Goal: Communication & Community: Share content

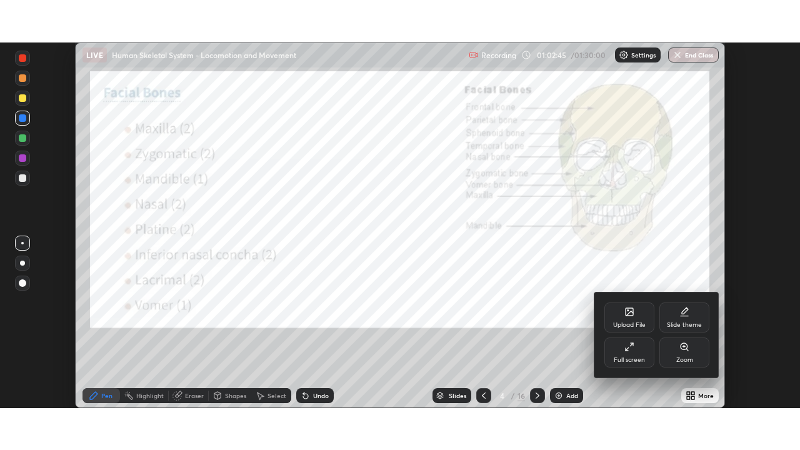
scroll to position [366, 800]
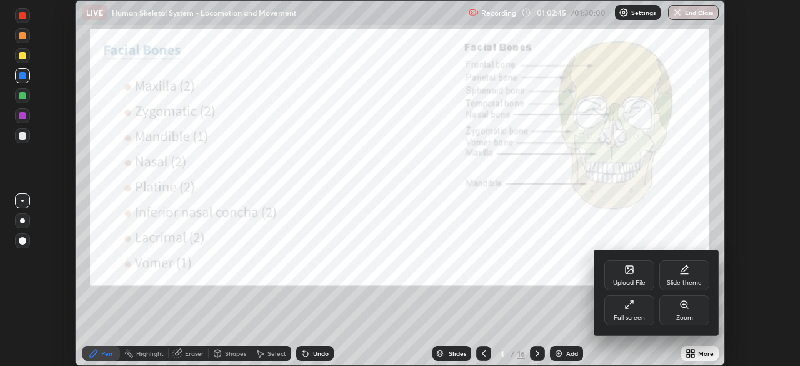
click at [624, 309] on div "Full screen" at bounding box center [629, 310] width 50 height 30
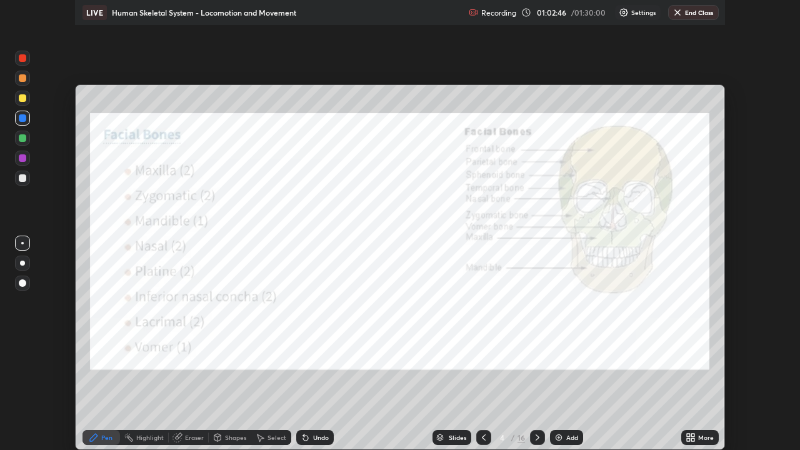
scroll to position [450, 800]
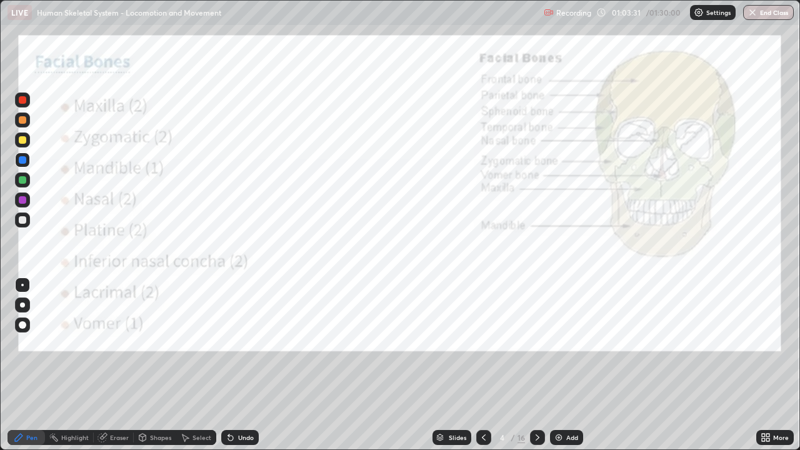
click at [536, 365] on icon at bounding box center [538, 437] width 4 height 6
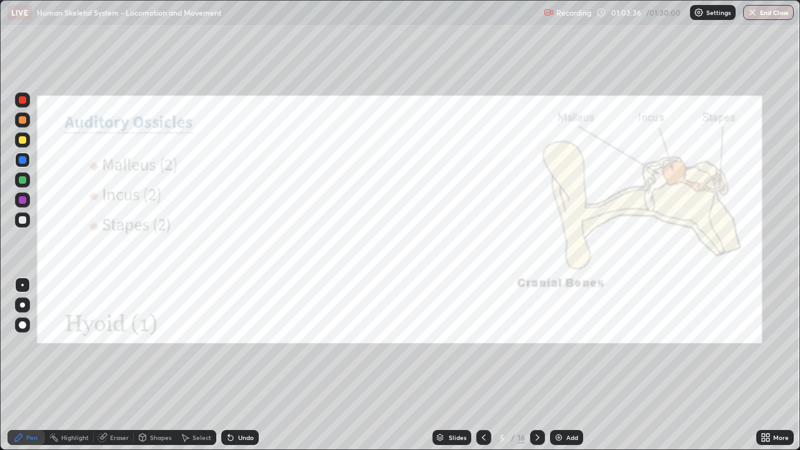
click at [22, 199] on div at bounding box center [23, 200] width 8 height 8
click at [533, 365] on icon at bounding box center [538, 438] width 10 height 10
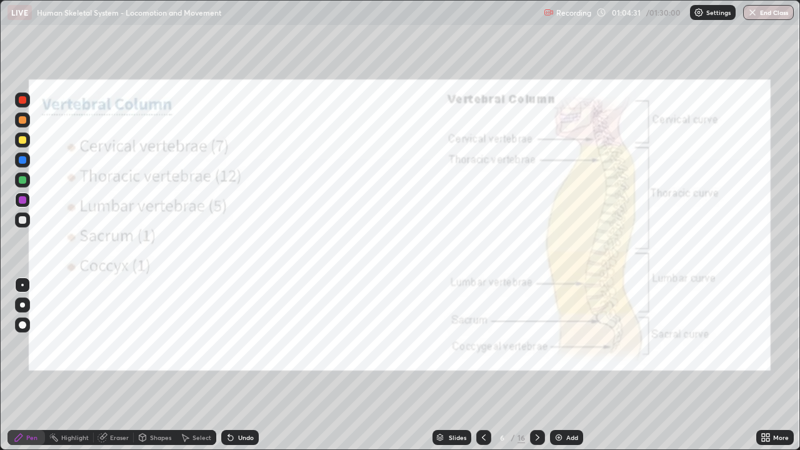
click at [233, 365] on icon at bounding box center [231, 438] width 10 height 10
click at [236, 365] on div "Undo" at bounding box center [240, 437] width 38 height 15
click at [531, 365] on div at bounding box center [537, 437] width 15 height 15
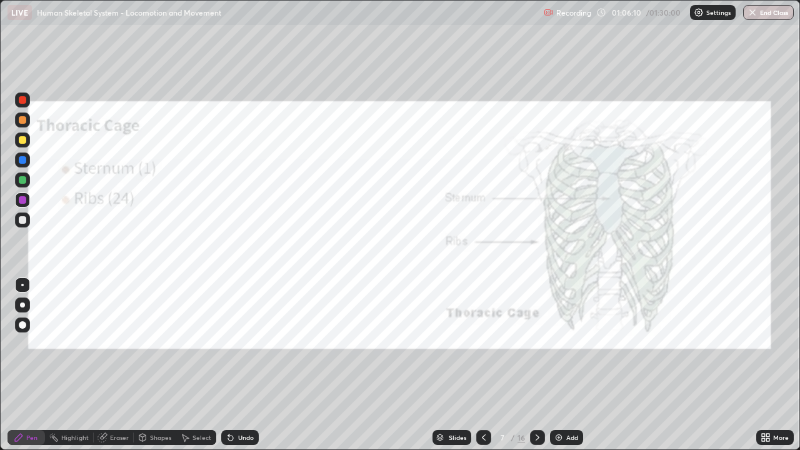
click at [535, 365] on icon at bounding box center [538, 438] width 10 height 10
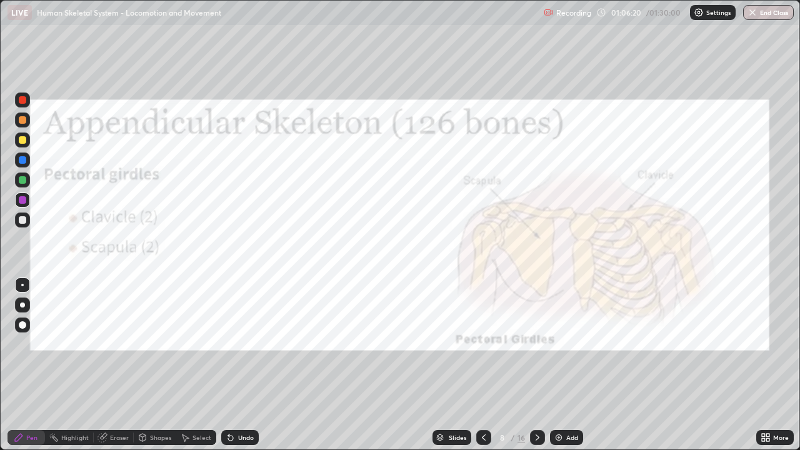
click at [536, 365] on icon at bounding box center [538, 438] width 10 height 10
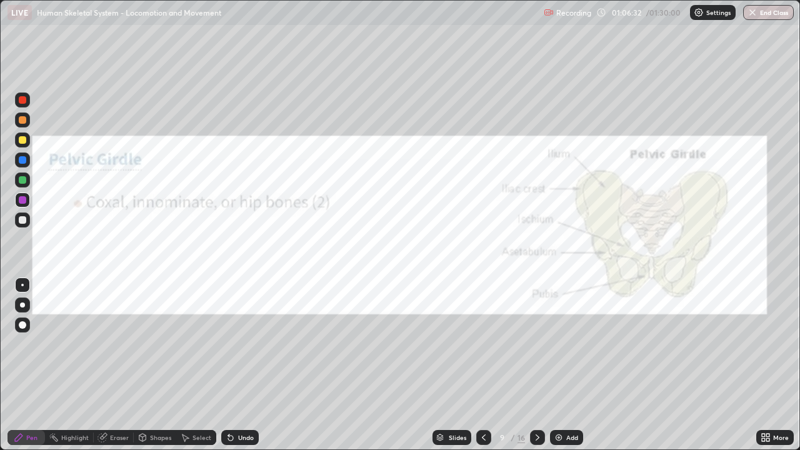
click at [241, 365] on div "Undo" at bounding box center [240, 437] width 38 height 15
click at [535, 365] on div at bounding box center [537, 437] width 15 height 15
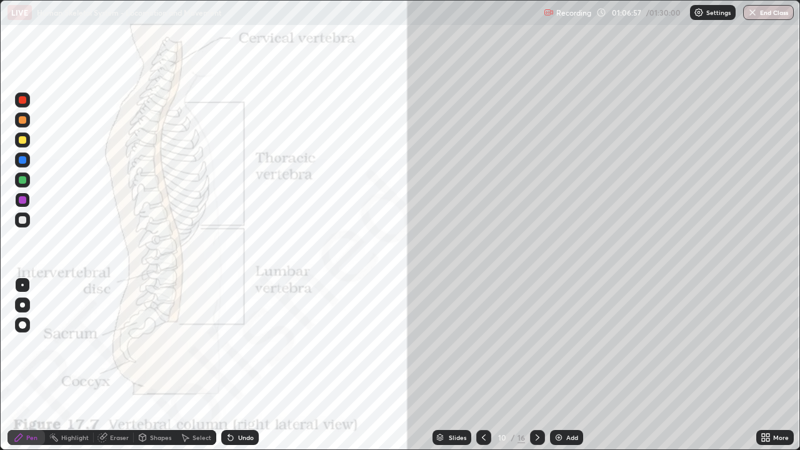
click at [534, 365] on icon at bounding box center [538, 438] width 10 height 10
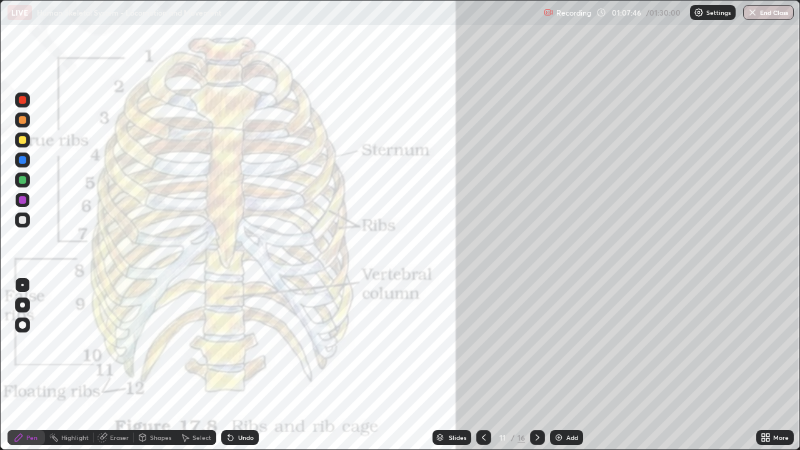
click at [536, 365] on icon at bounding box center [538, 438] width 10 height 10
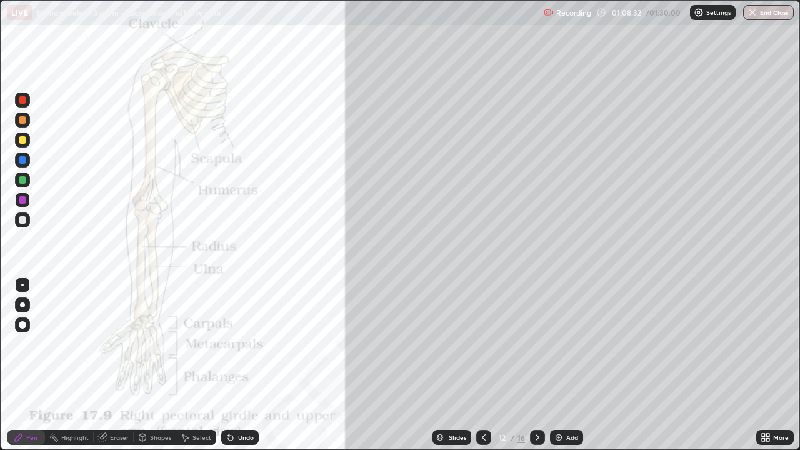
click at [530, 365] on div at bounding box center [537, 437] width 15 height 15
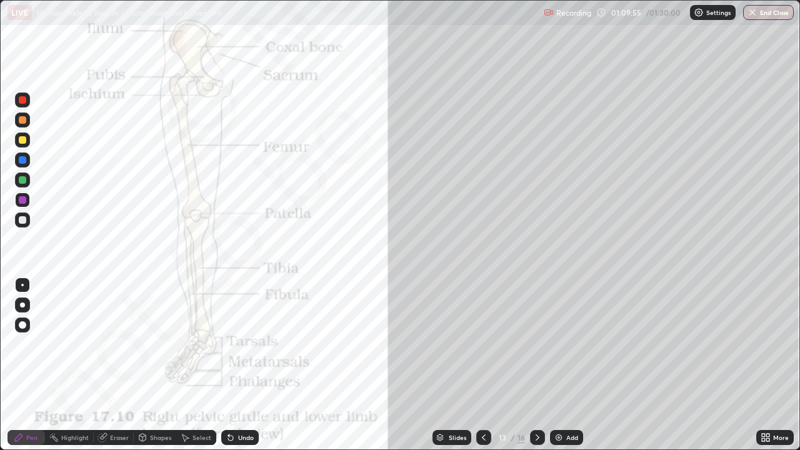
click at [538, 365] on icon at bounding box center [538, 438] width 10 height 10
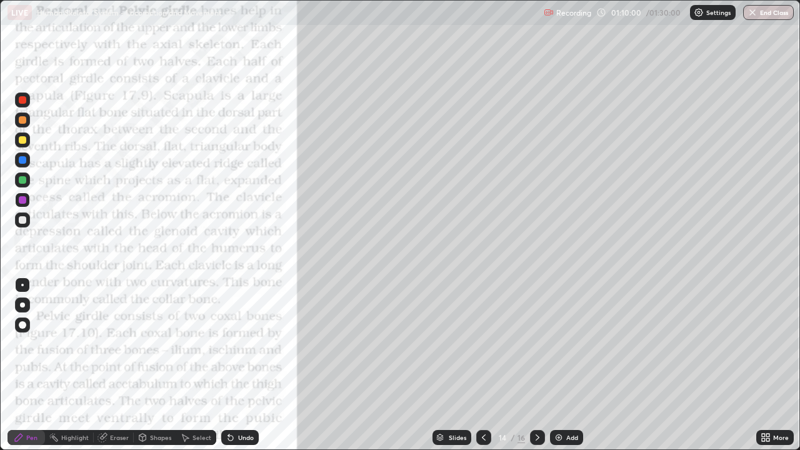
click at [22, 195] on div at bounding box center [22, 200] width 15 height 15
click at [534, 365] on icon at bounding box center [538, 438] width 10 height 10
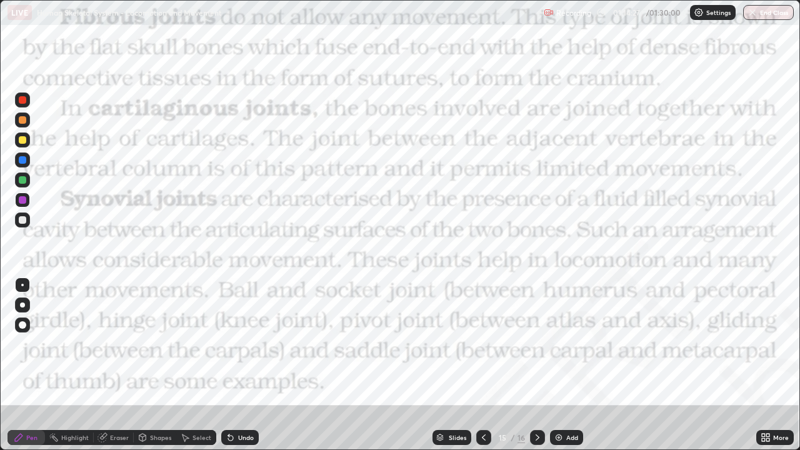
click at [24, 200] on div at bounding box center [23, 200] width 8 height 8
click at [536, 365] on icon at bounding box center [538, 438] width 10 height 10
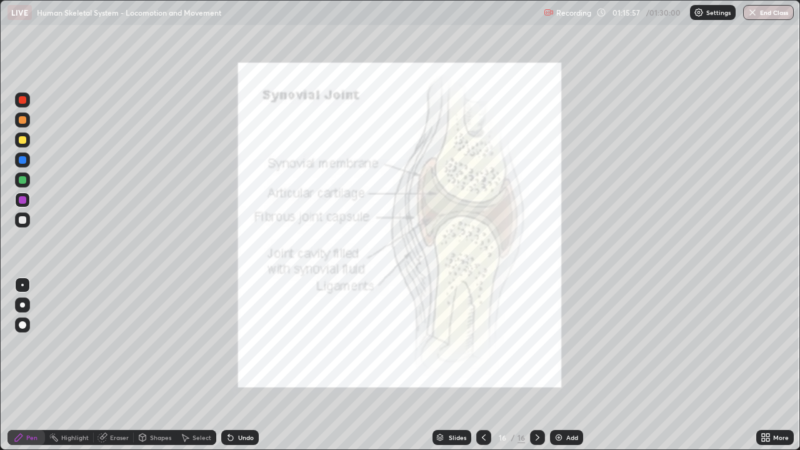
click at [21, 159] on div at bounding box center [23, 160] width 8 height 8
click at [480, 365] on icon at bounding box center [484, 438] width 10 height 10
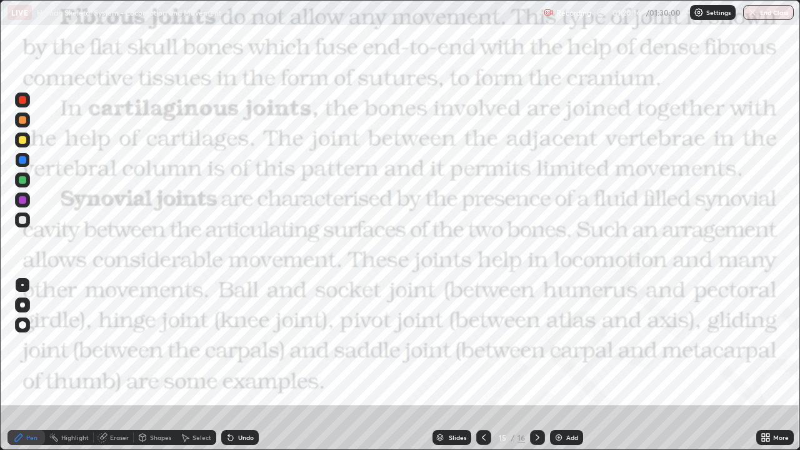
click at [23, 200] on div at bounding box center [23, 200] width 8 height 8
click at [483, 365] on icon at bounding box center [484, 438] width 10 height 10
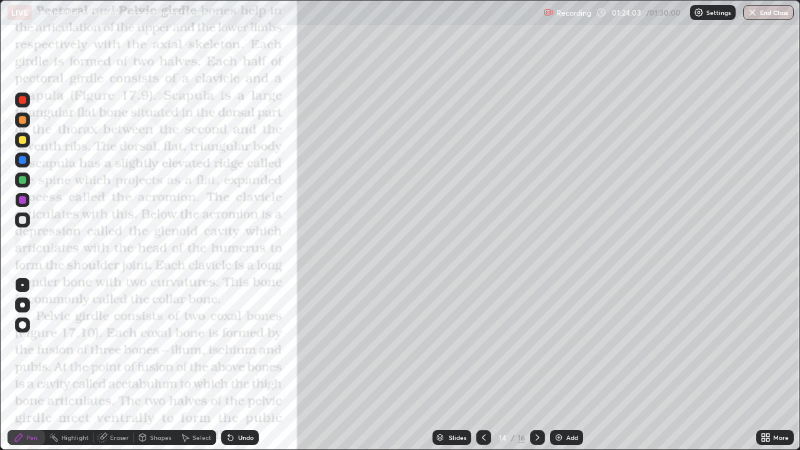
click at [482, 365] on icon at bounding box center [484, 437] width 4 height 6
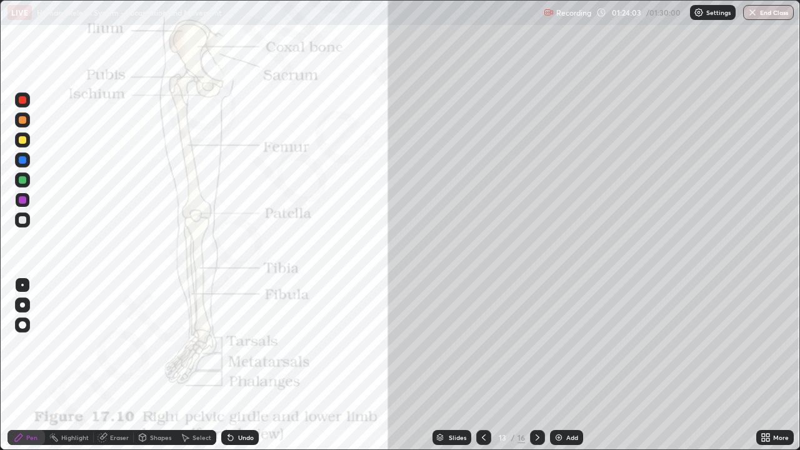
click at [479, 365] on icon at bounding box center [484, 438] width 10 height 10
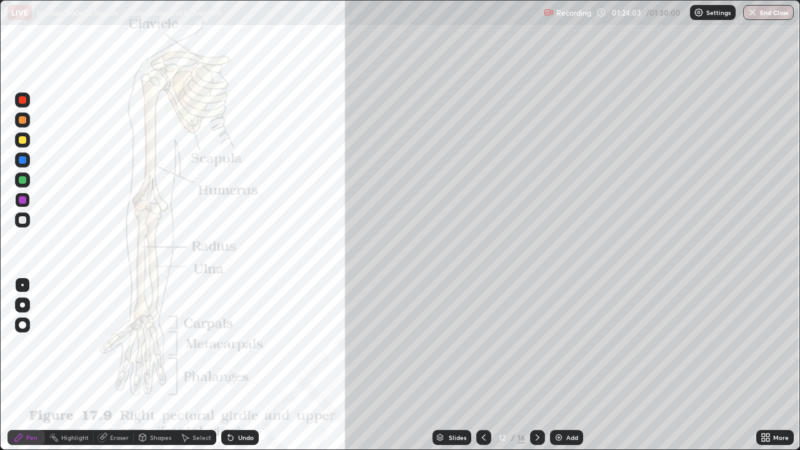
click at [483, 365] on icon at bounding box center [484, 438] width 10 height 10
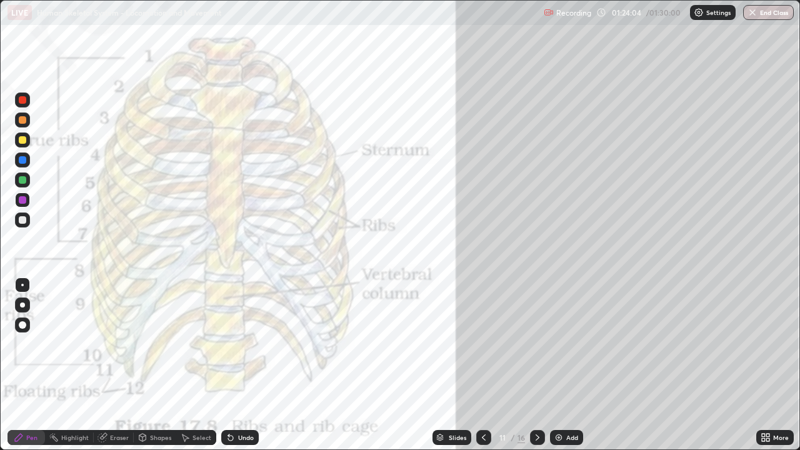
click at [483, 365] on icon at bounding box center [484, 438] width 10 height 10
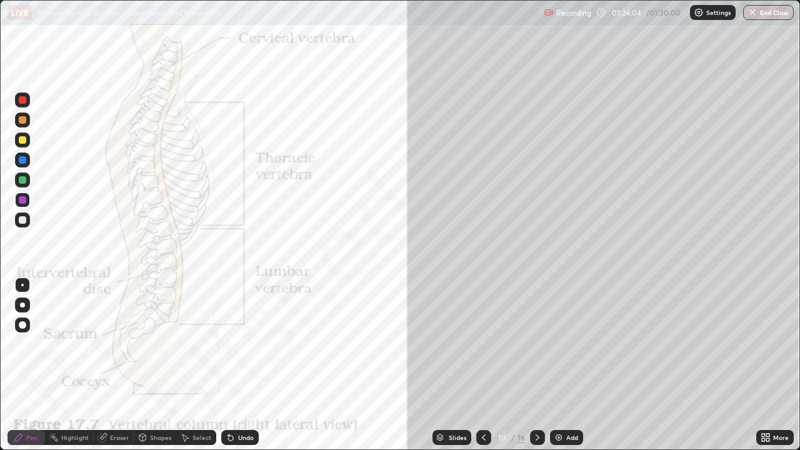
click at [481, 365] on icon at bounding box center [484, 438] width 10 height 10
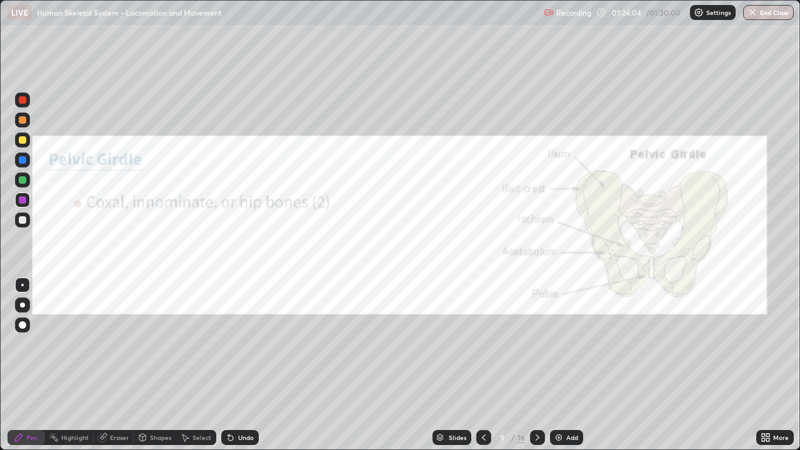
click at [481, 365] on icon at bounding box center [484, 438] width 10 height 10
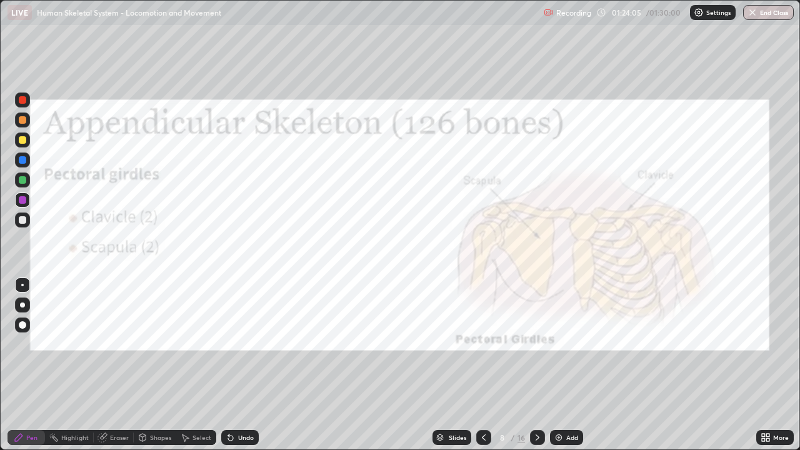
click at [483, 365] on icon at bounding box center [484, 438] width 10 height 10
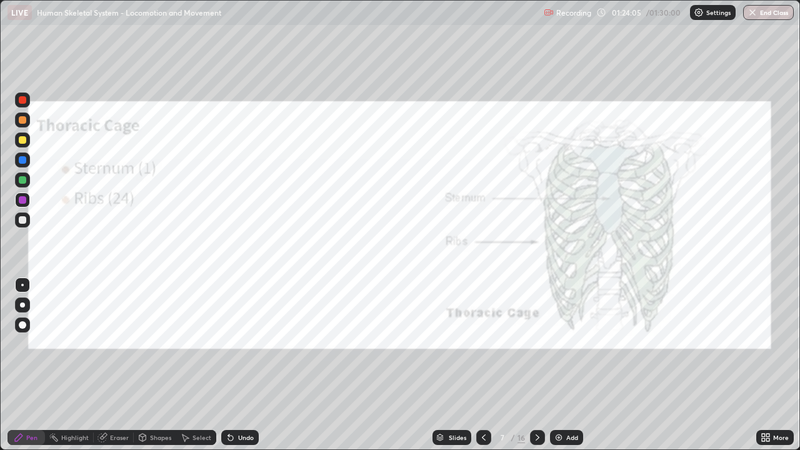
click at [483, 365] on icon at bounding box center [484, 438] width 10 height 10
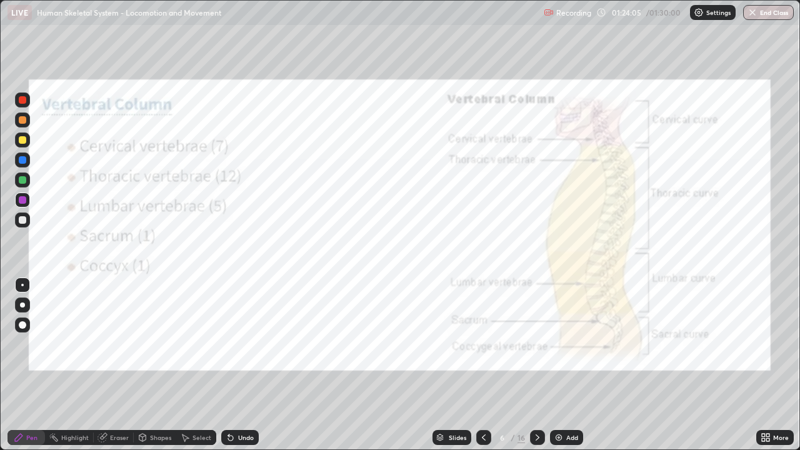
click at [484, 365] on icon at bounding box center [484, 438] width 10 height 10
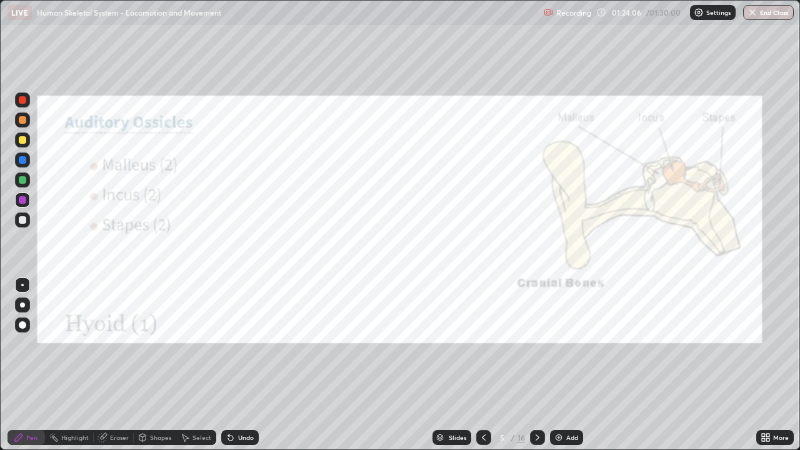
click at [480, 365] on div at bounding box center [483, 437] width 15 height 15
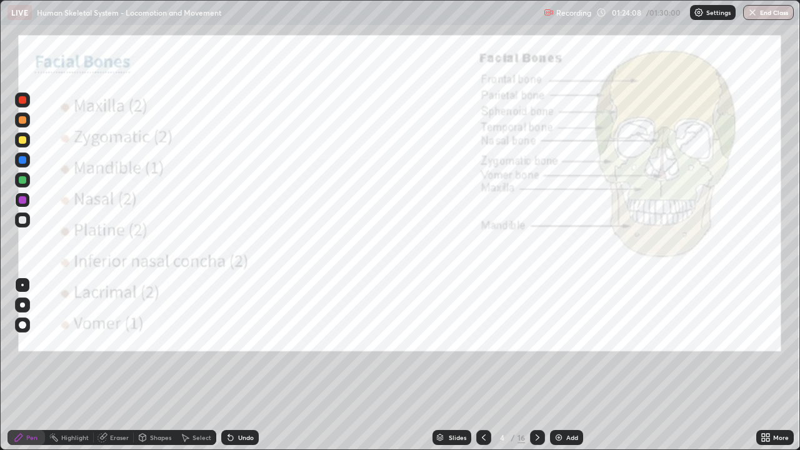
click at [481, 365] on icon at bounding box center [484, 438] width 10 height 10
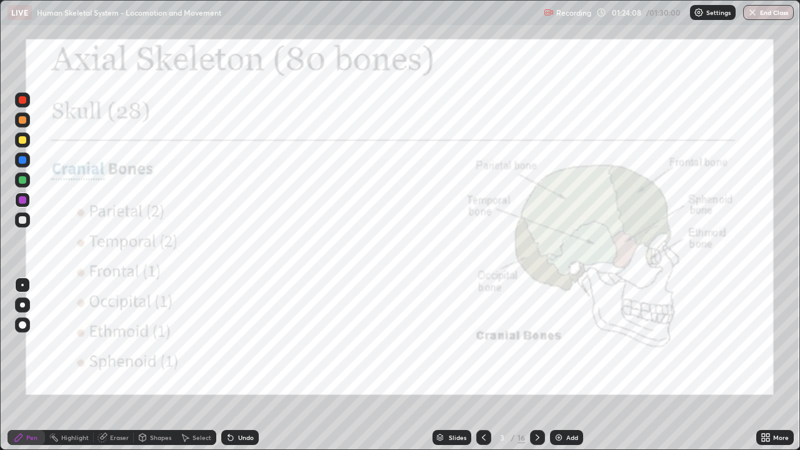
click at [483, 365] on icon at bounding box center [484, 438] width 10 height 10
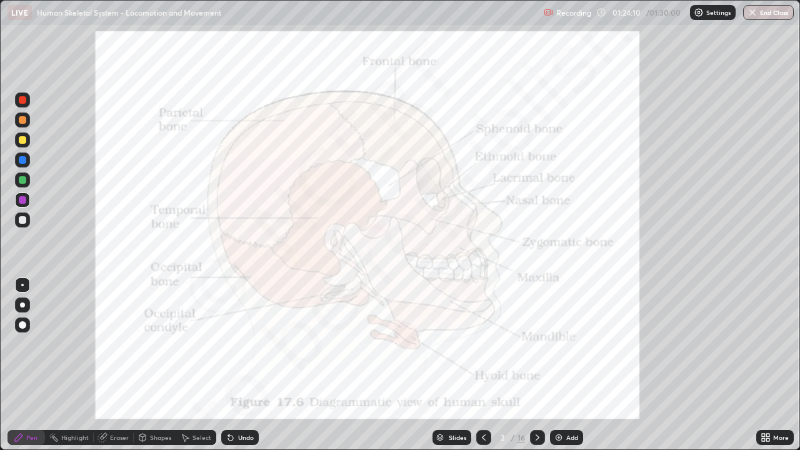
click at [479, 365] on icon at bounding box center [484, 438] width 10 height 10
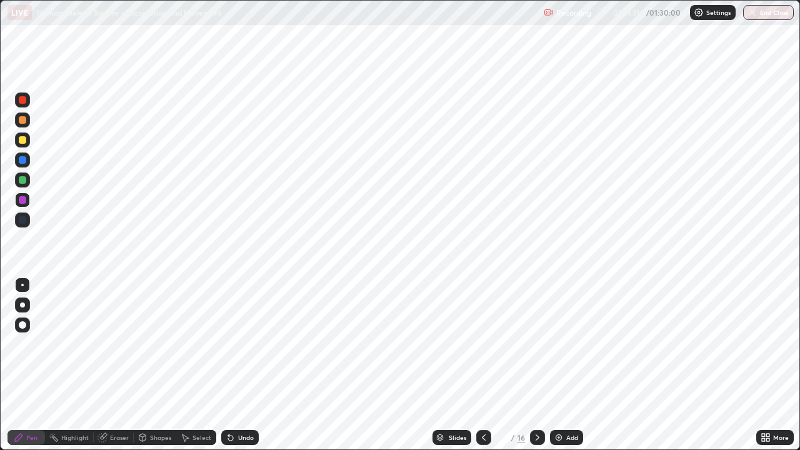
click at [536, 365] on icon at bounding box center [538, 438] width 10 height 10
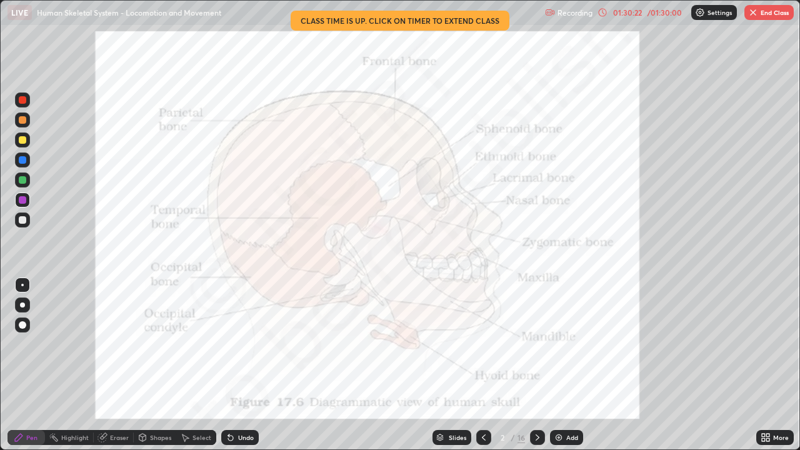
click at [767, 16] on button "End Class" at bounding box center [768, 12] width 49 height 15
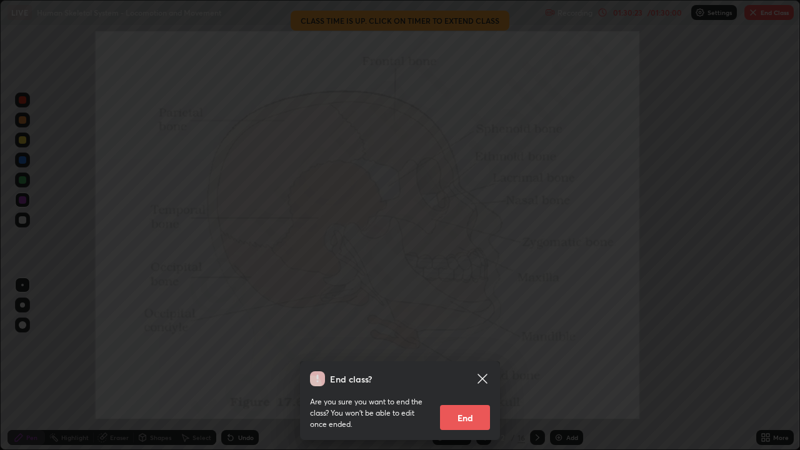
click at [470, 365] on button "End" at bounding box center [465, 417] width 50 height 25
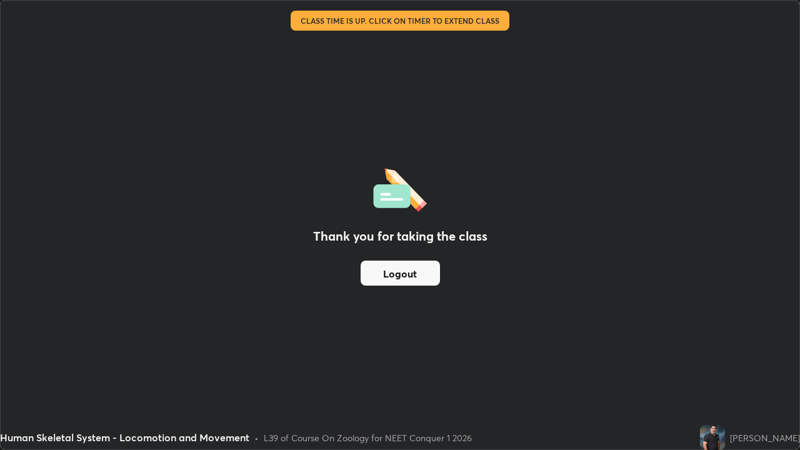
click at [399, 274] on button "Logout" at bounding box center [400, 273] width 79 height 25
